Goal: Navigation & Orientation: Find specific page/section

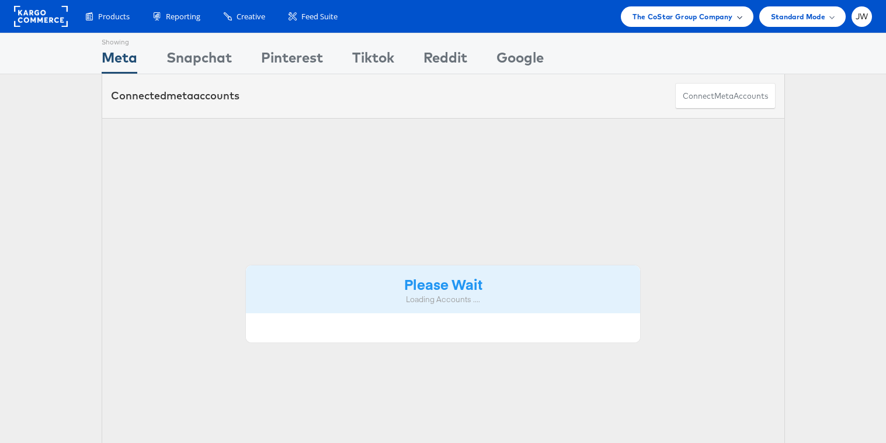
click at [727, 16] on span "The CoStar Group Company" at bounding box center [683, 17] width 100 height 12
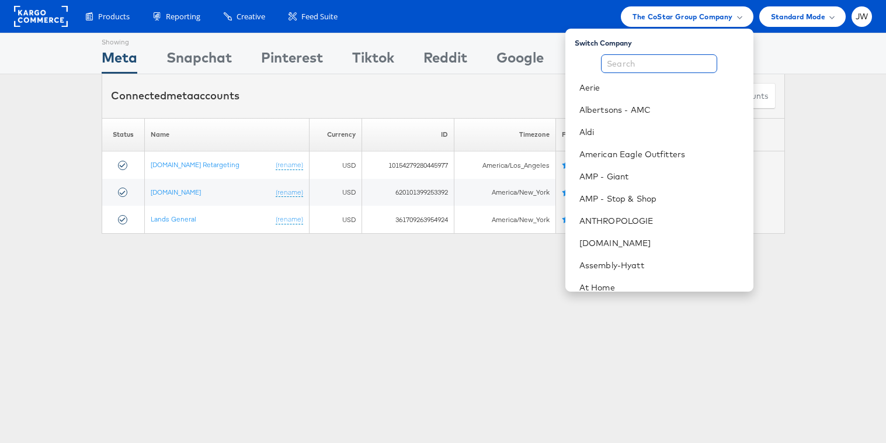
click at [666, 57] on input "text" at bounding box center [659, 63] width 116 height 19
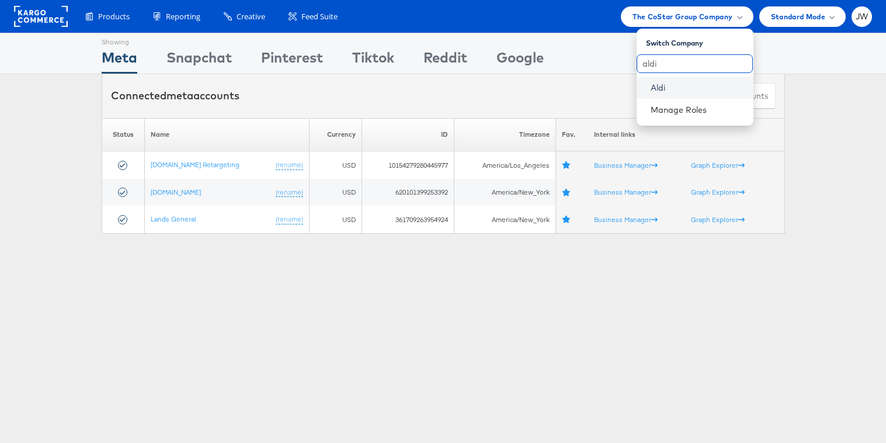
type input "aldi"
click at [659, 89] on link "Aldi" at bounding box center [697, 88] width 93 height 12
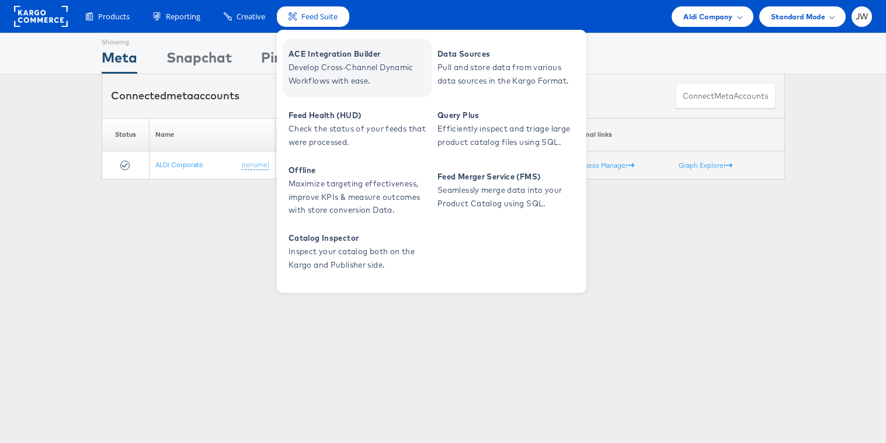
click at [310, 58] on span "ACE Integration Builder" at bounding box center [359, 53] width 140 height 13
